Goal: Information Seeking & Learning: Learn about a topic

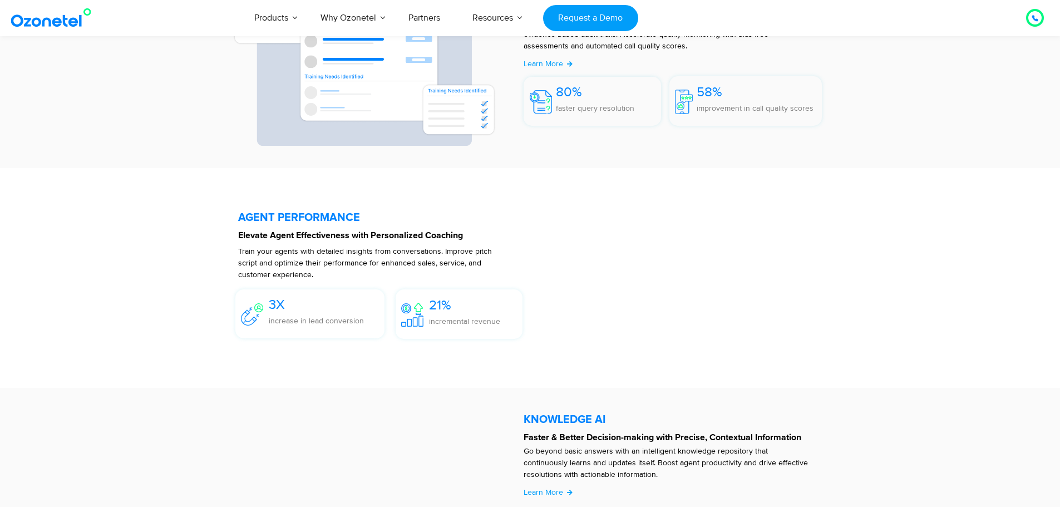
scroll to position [1781, 0]
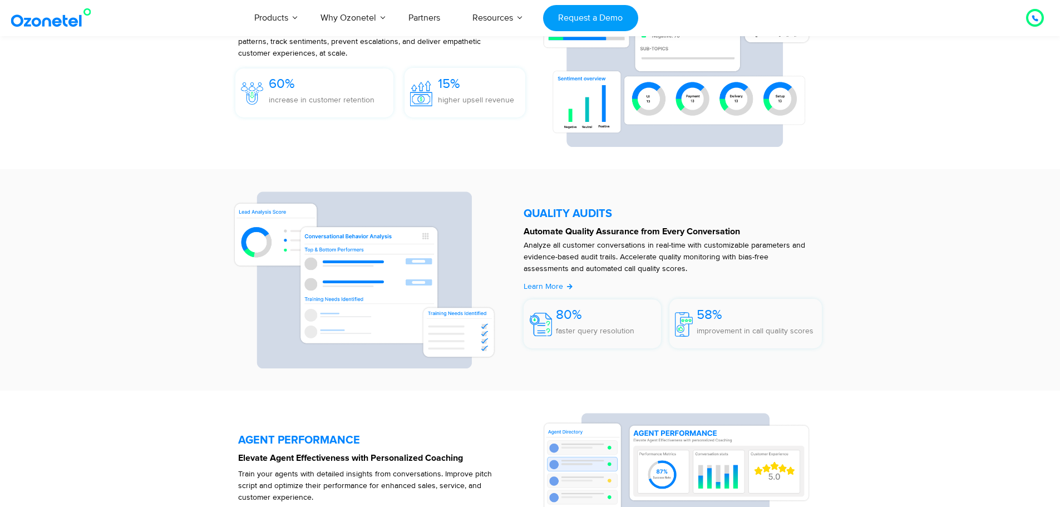
click at [532, 284] on span "Learn More" at bounding box center [544, 286] width 40 height 9
